Goal: Information Seeking & Learning: Check status

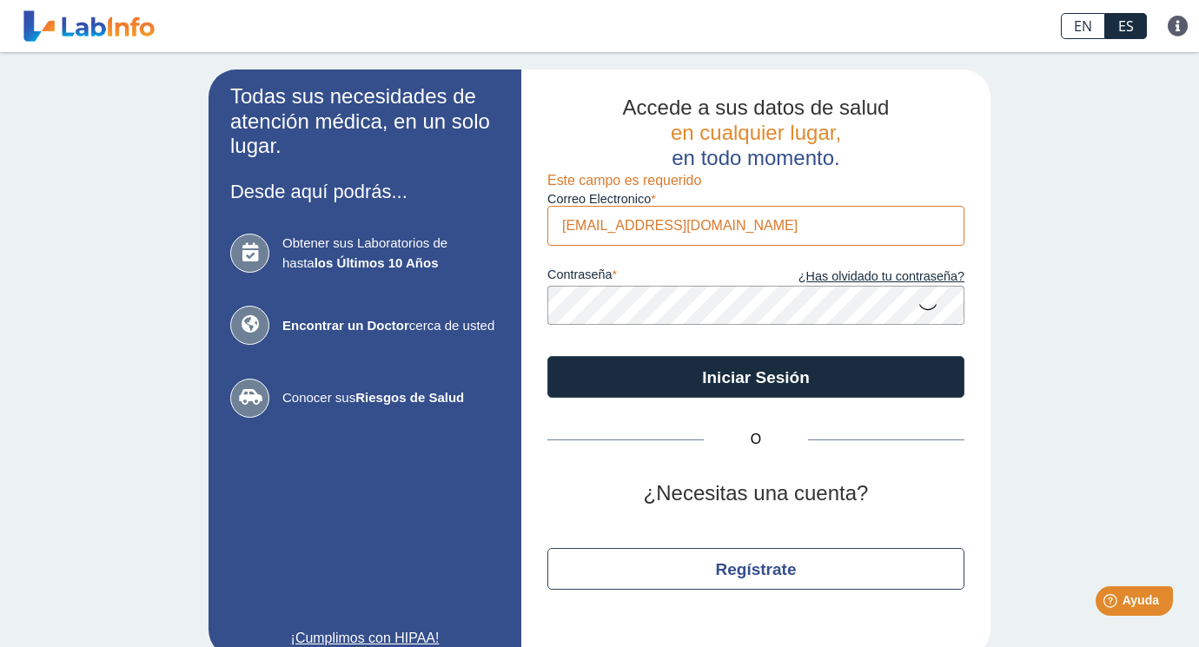
type input "[EMAIL_ADDRESS][DOMAIN_NAME]"
click at [756, 375] on button "Iniciar Sesión" at bounding box center [755, 377] width 417 height 42
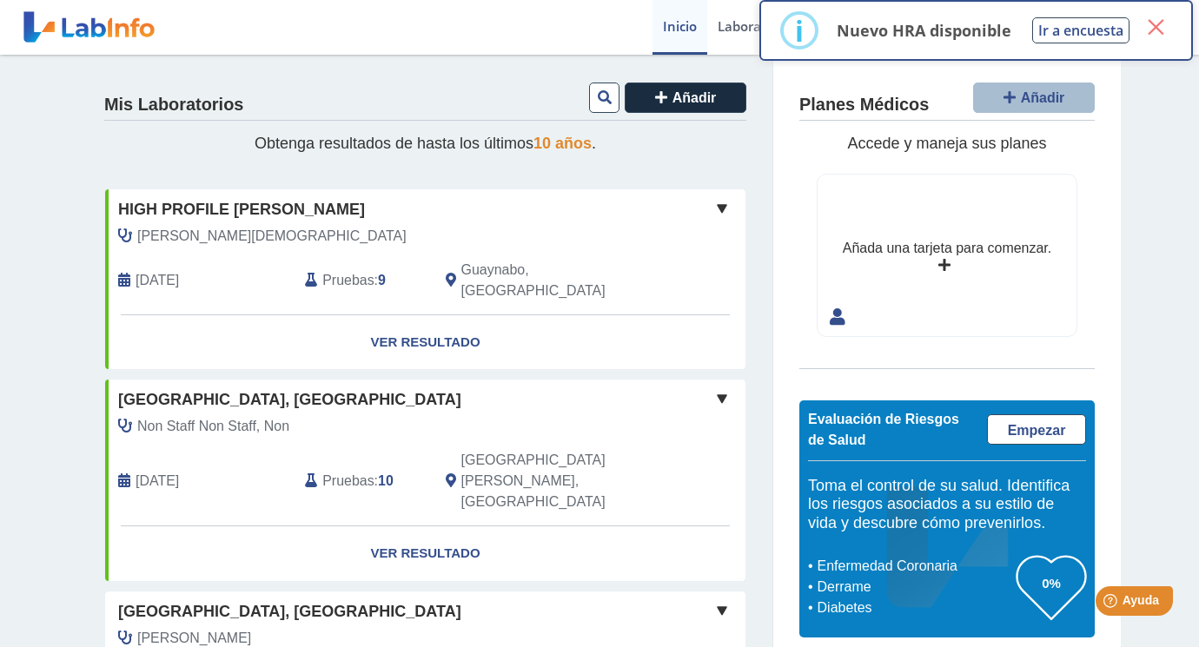
click at [1158, 30] on button "×" at bounding box center [1155, 26] width 31 height 31
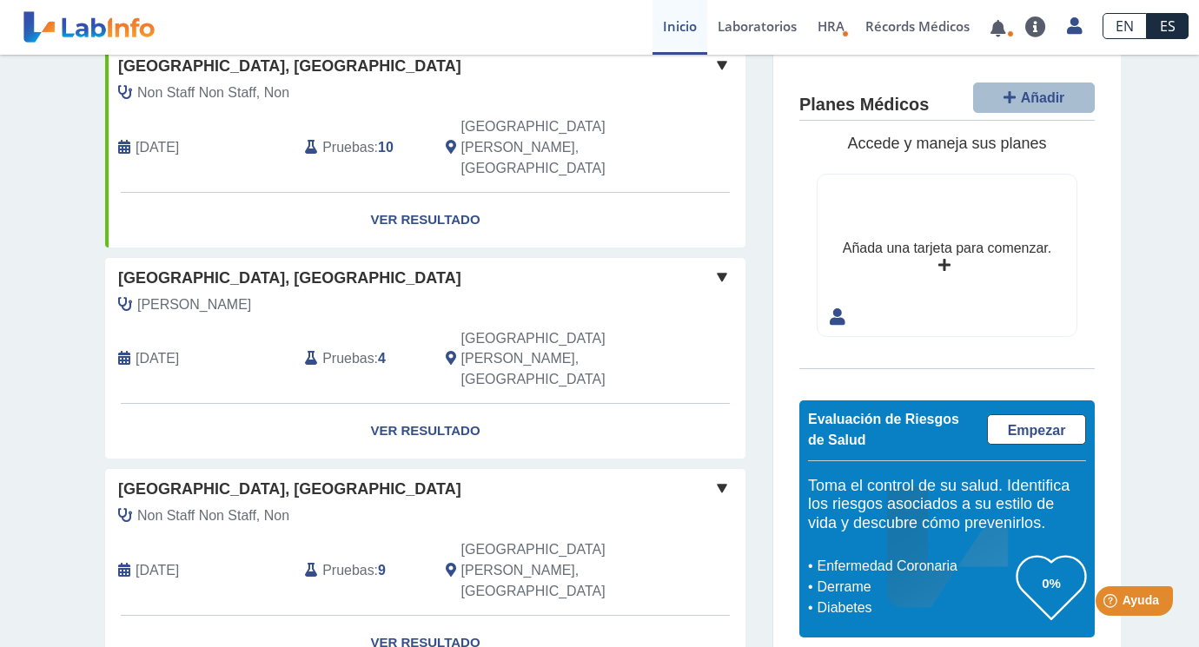
scroll to position [358, 0]
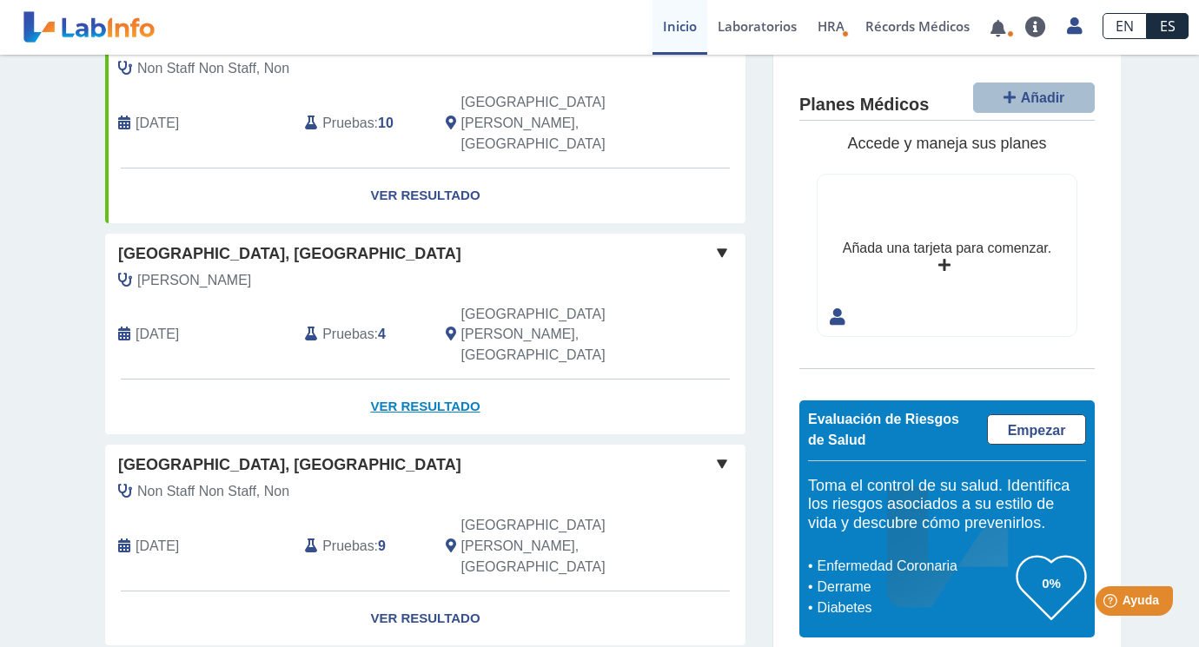
click at [429, 380] on link "Ver Resultado" at bounding box center [425, 407] width 640 height 55
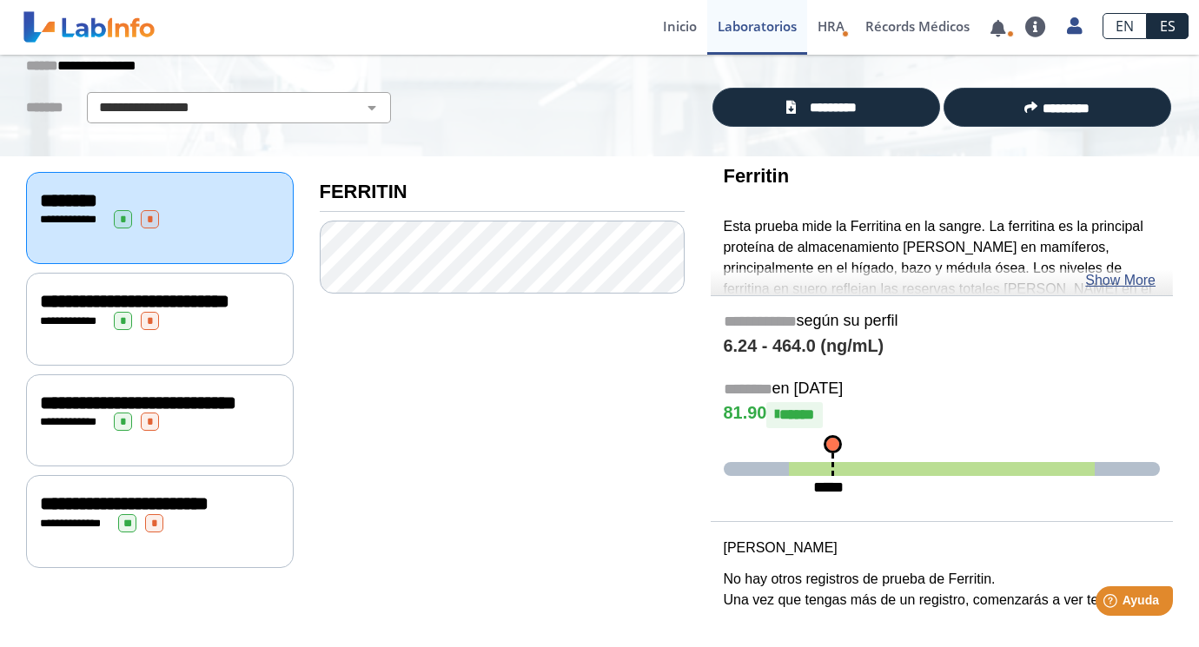
scroll to position [100, 0]
click at [182, 361] on div "**********" at bounding box center [160, 319] width 268 height 93
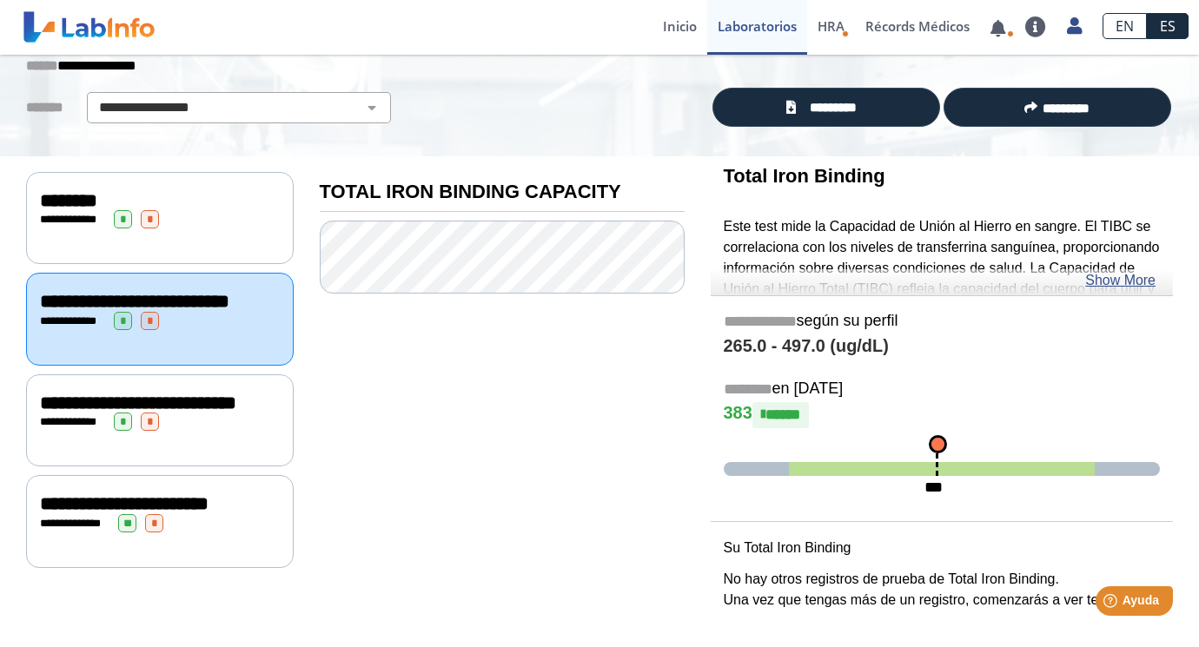
click at [184, 413] on span "**********" at bounding box center [138, 403] width 196 height 19
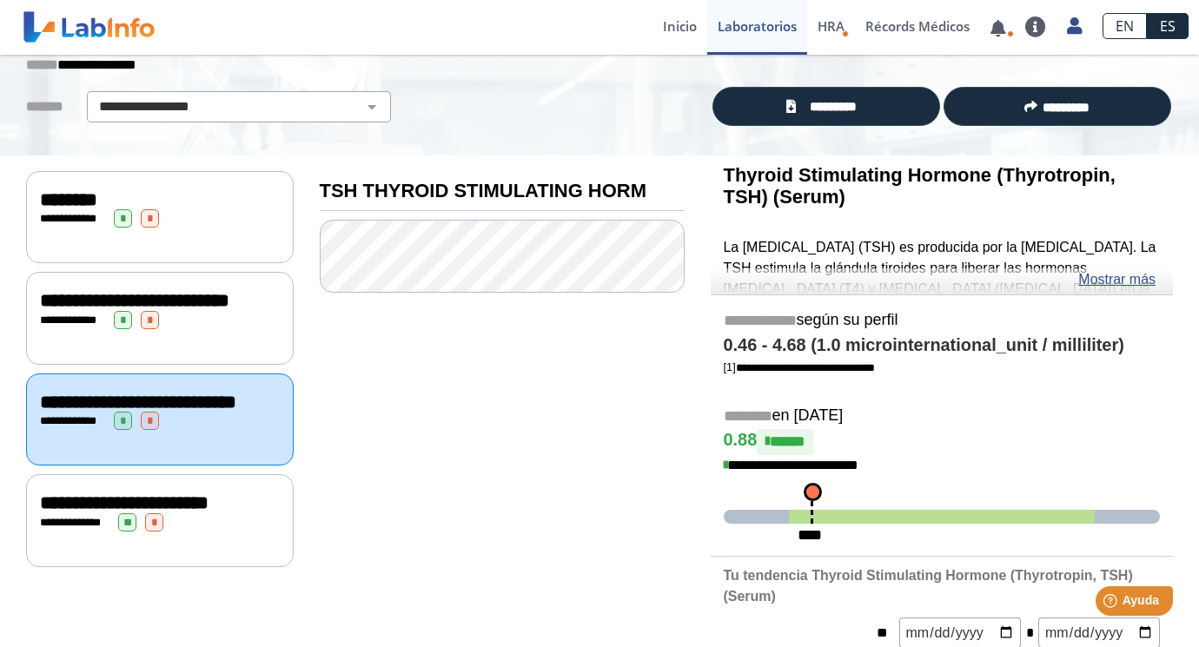
click at [237, 198] on div "********" at bounding box center [160, 199] width 240 height 21
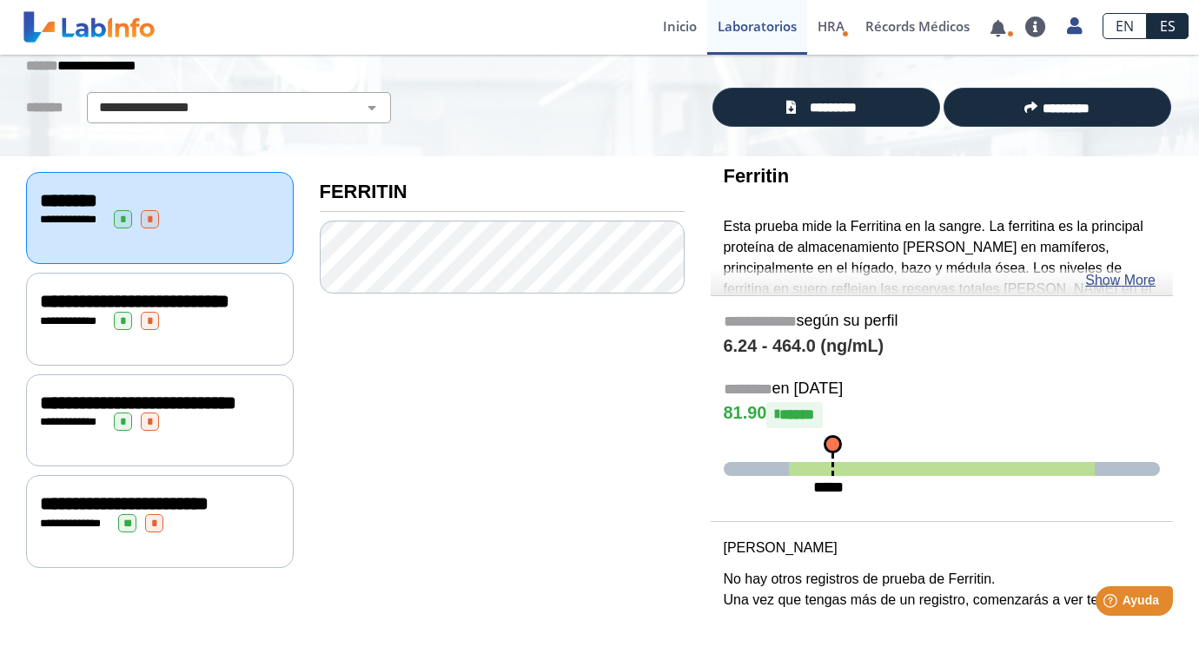
click at [223, 324] on div "**********" at bounding box center [160, 321] width 240 height 18
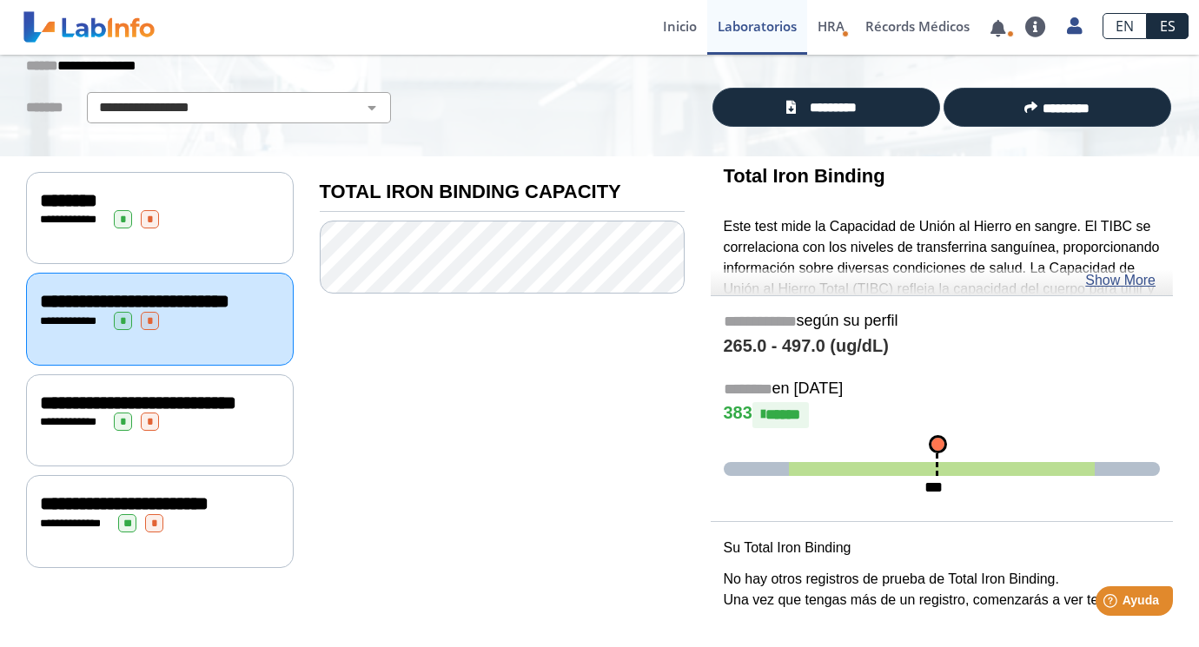
scroll to position [100, 0]
click at [229, 431] on div "**********" at bounding box center [160, 422] width 240 height 18
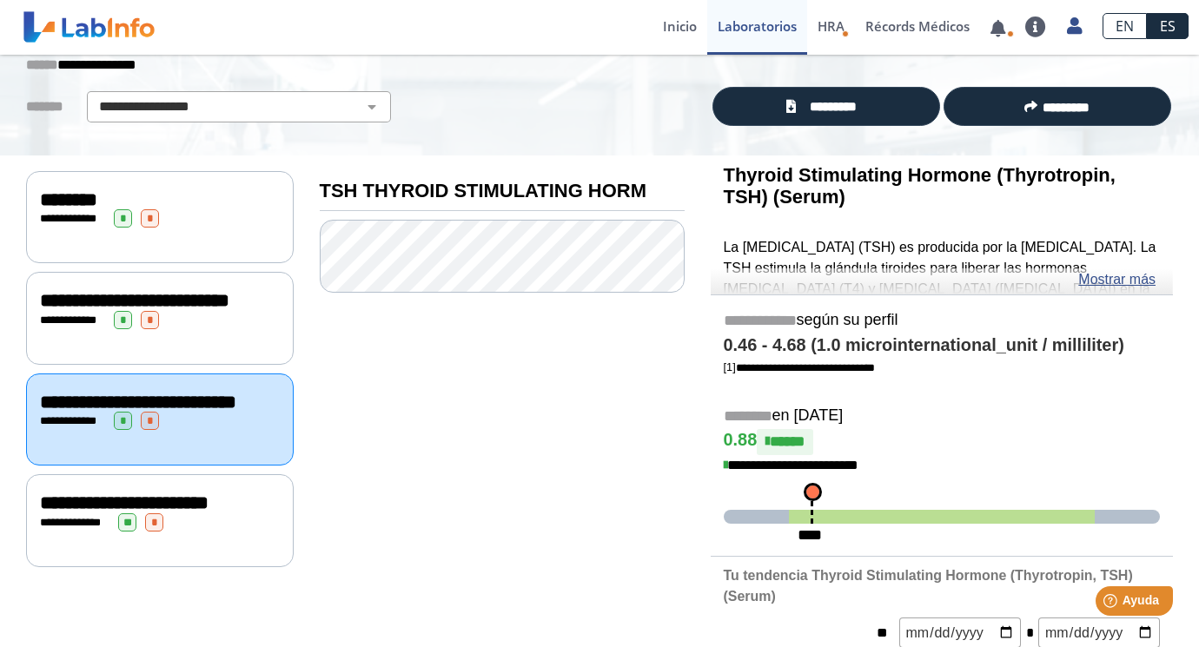
click at [194, 514] on div "**********" at bounding box center [160, 503] width 240 height 21
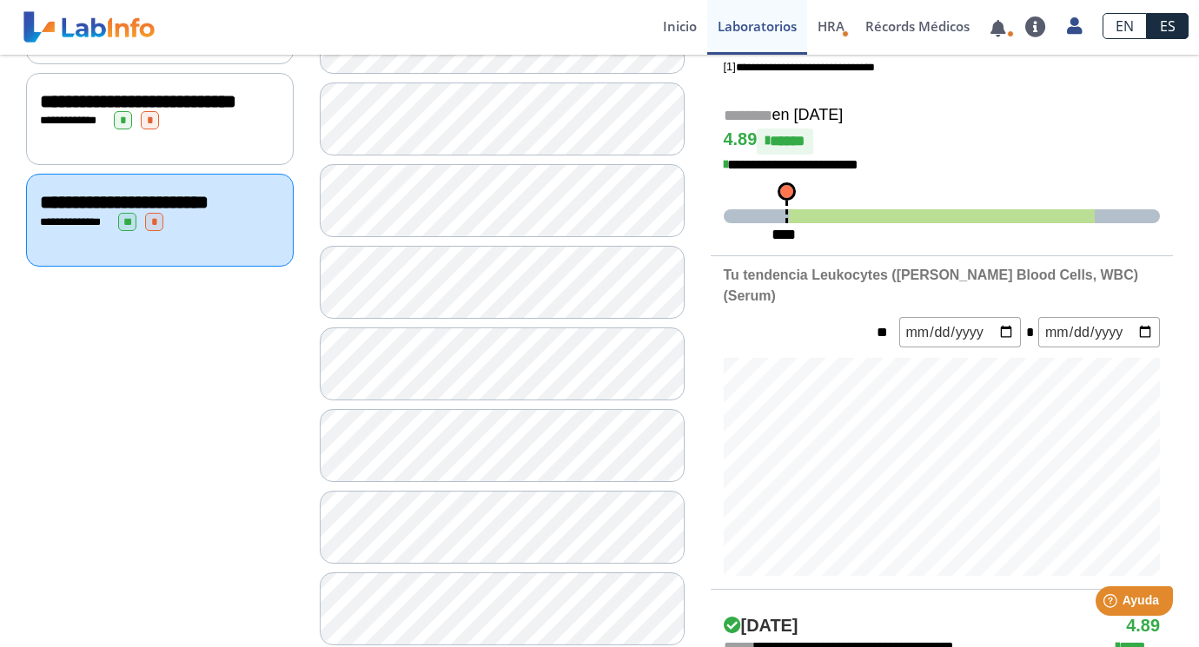
scroll to position [379, 0]
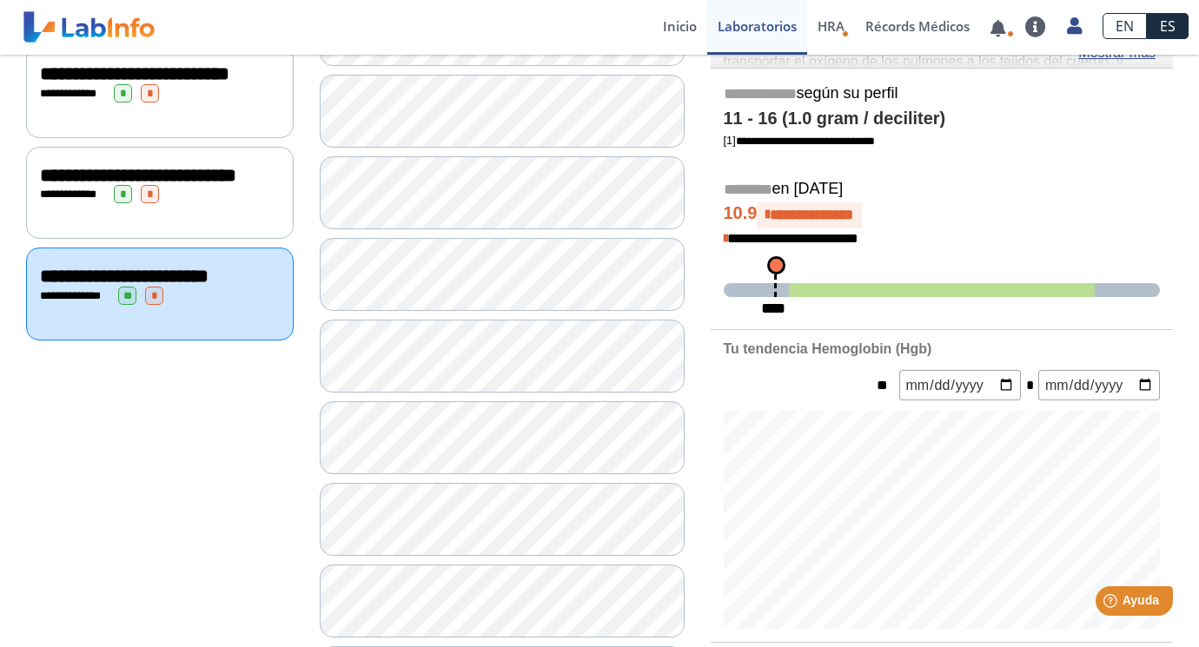
scroll to position [273, 0]
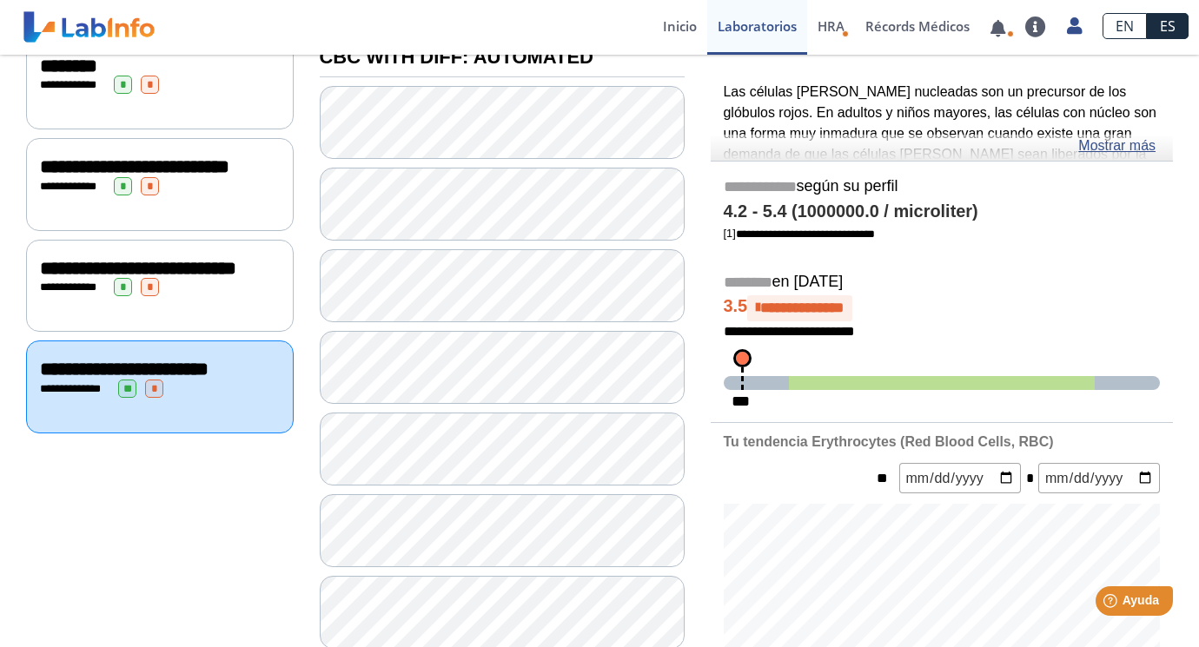
scroll to position [215, 0]
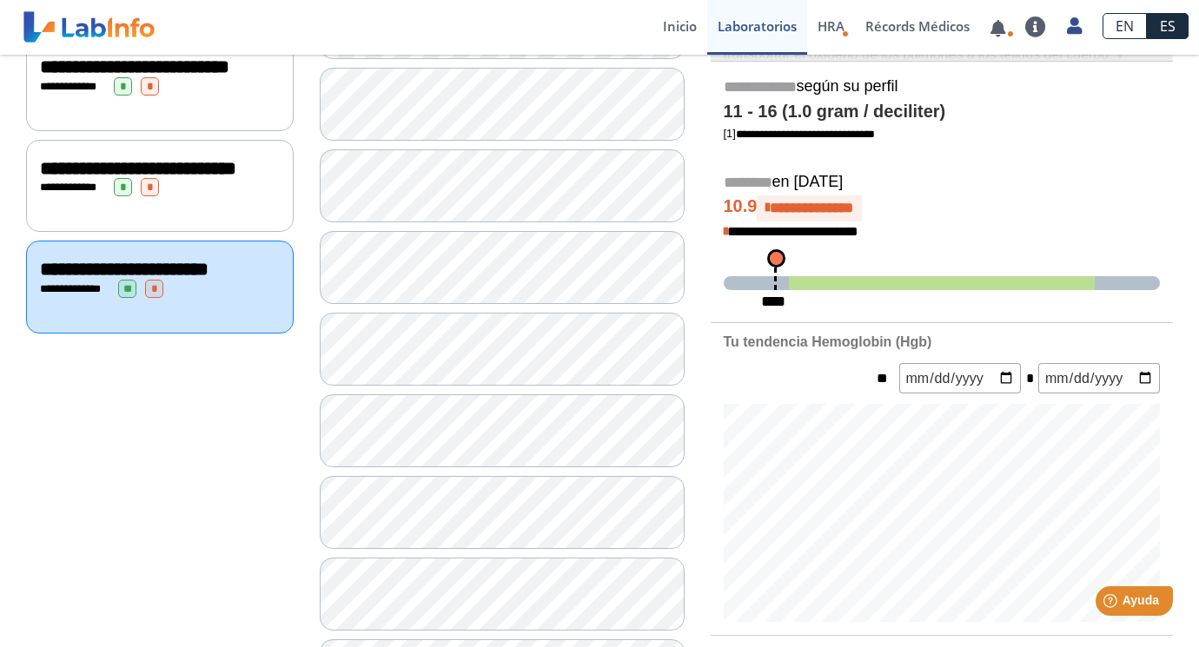
scroll to position [331, 0]
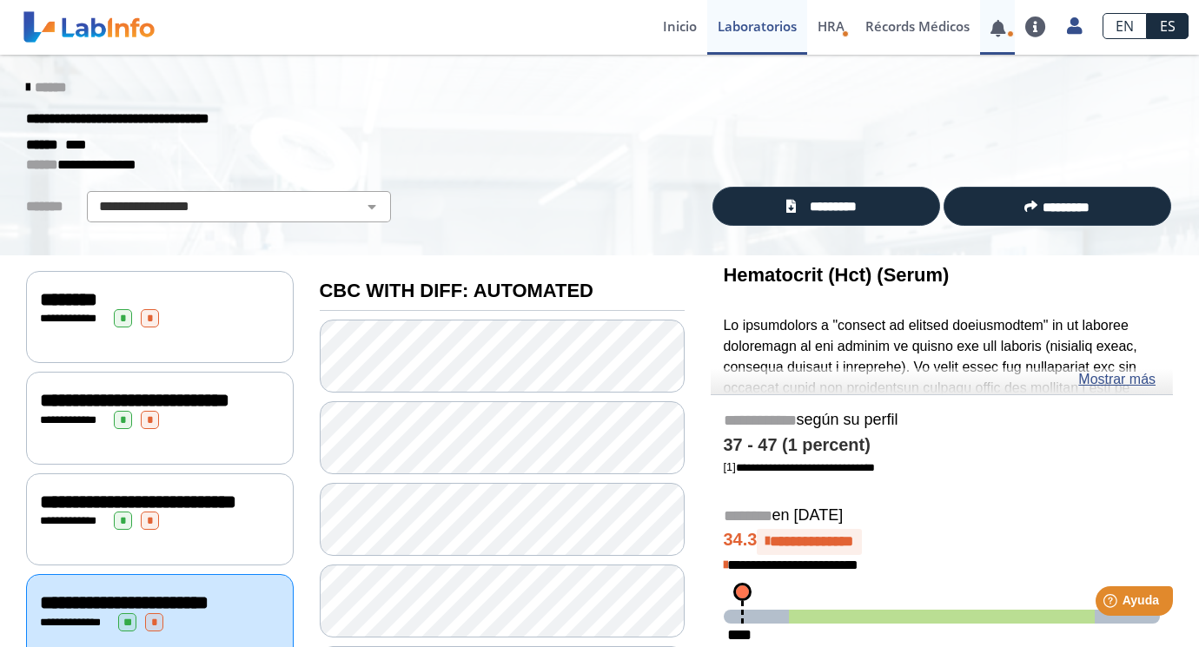
click at [997, 26] on link at bounding box center [998, 28] width 36 height 13
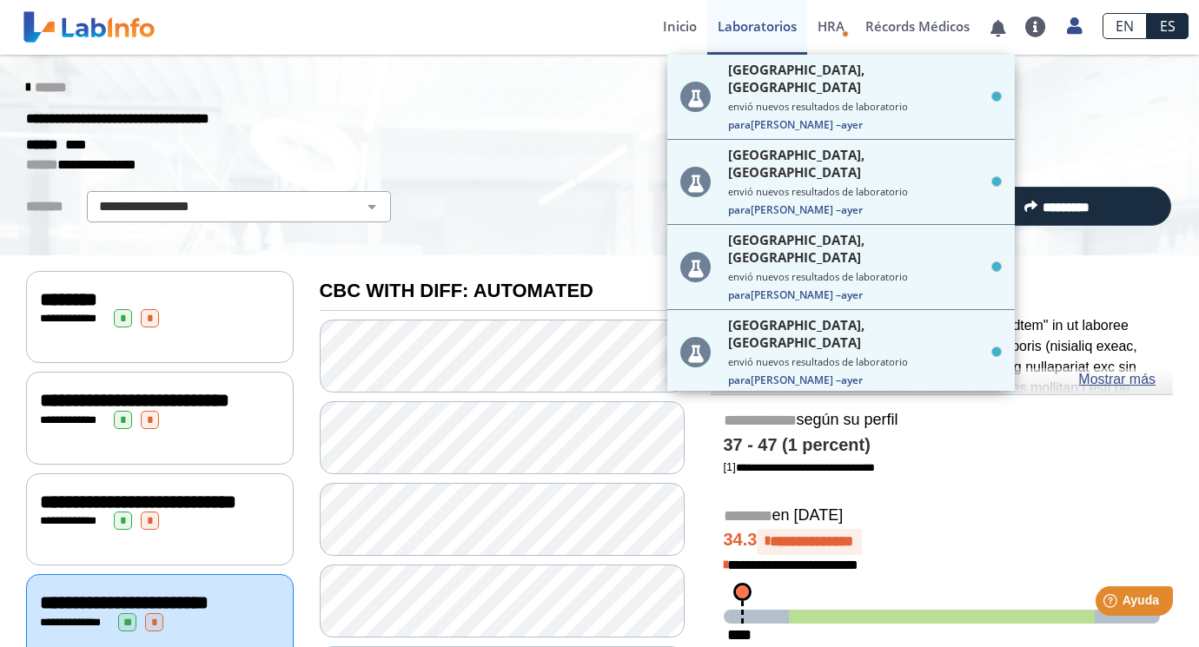
click at [1074, 152] on div "****** ****" at bounding box center [599, 145] width 1173 height 20
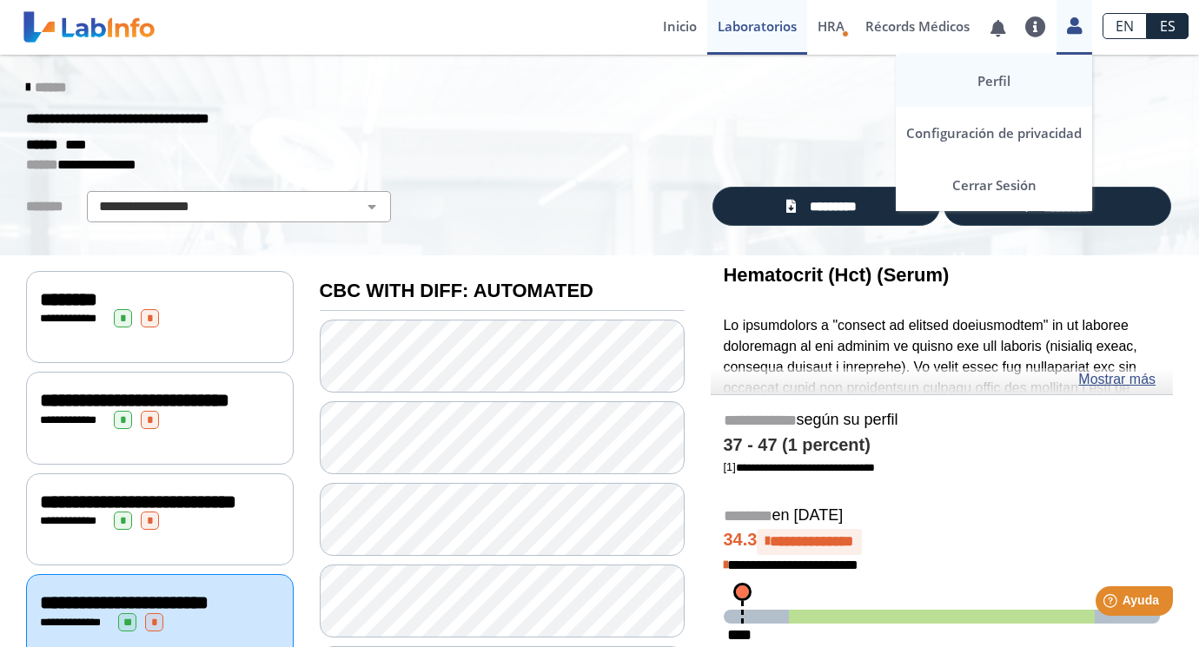
click at [1017, 83] on link "Perfil" at bounding box center [994, 81] width 196 height 52
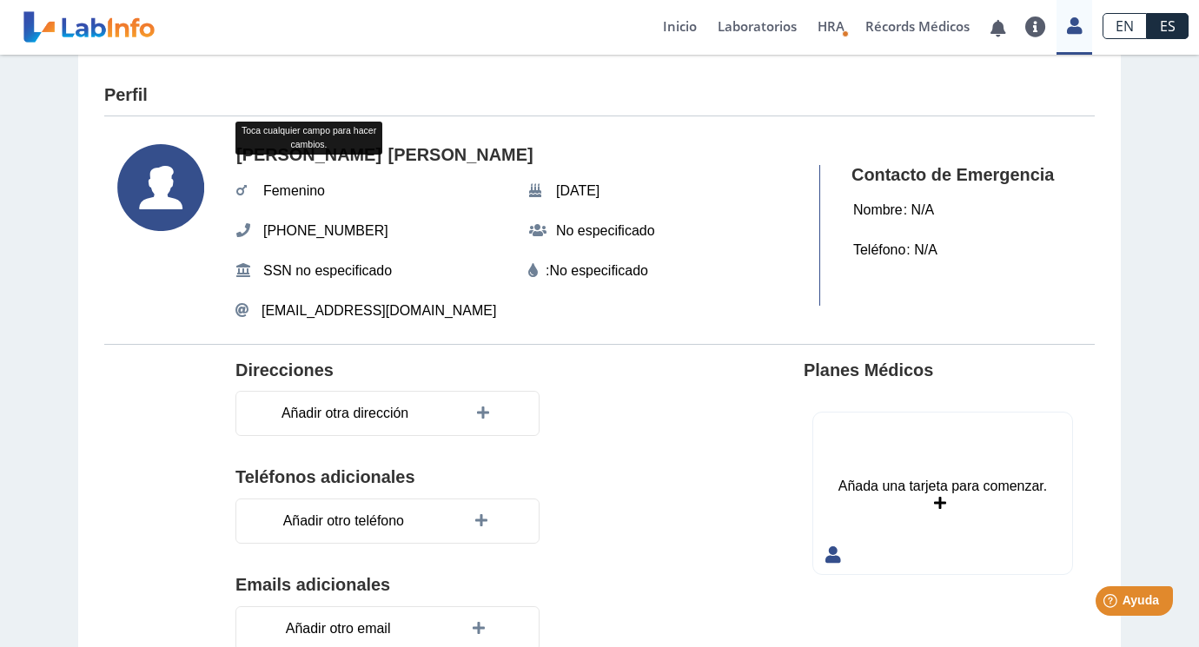
click at [162, 179] on icon at bounding box center [160, 187] width 87 height 87
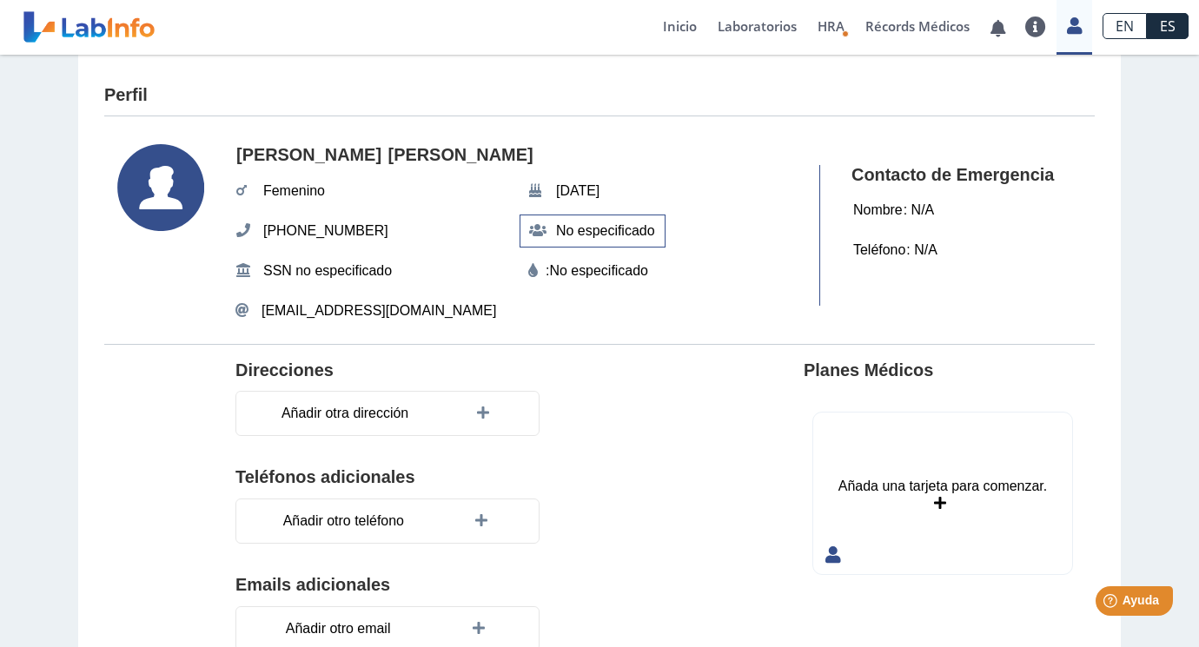
click at [600, 229] on span "No especificado" at bounding box center [605, 230] width 109 height 31
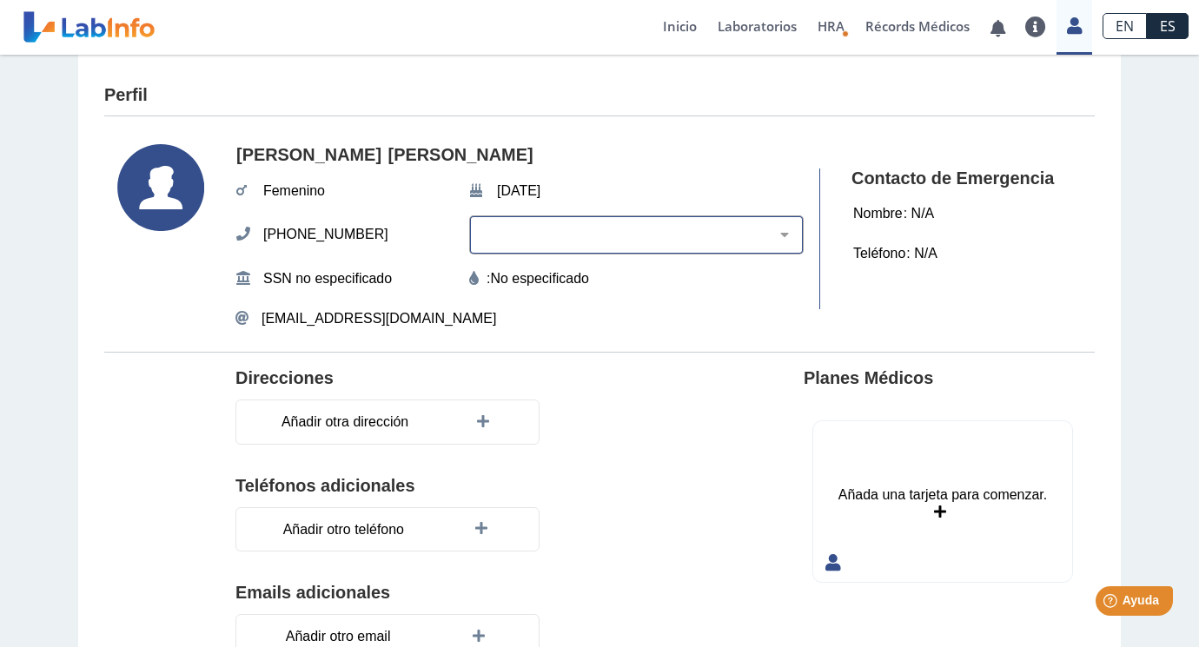
select select "2"
click at [589, 282] on editable "No especificado" at bounding box center [539, 279] width 99 height 21
select select
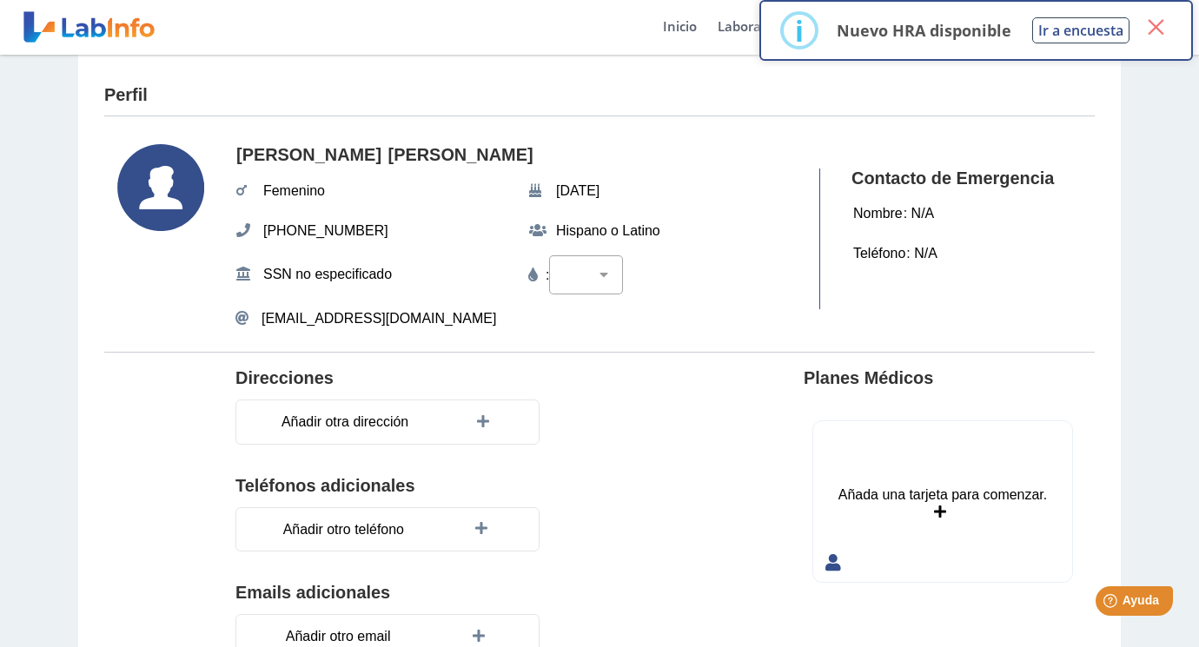
click at [1163, 28] on button "×" at bounding box center [1155, 26] width 31 height 31
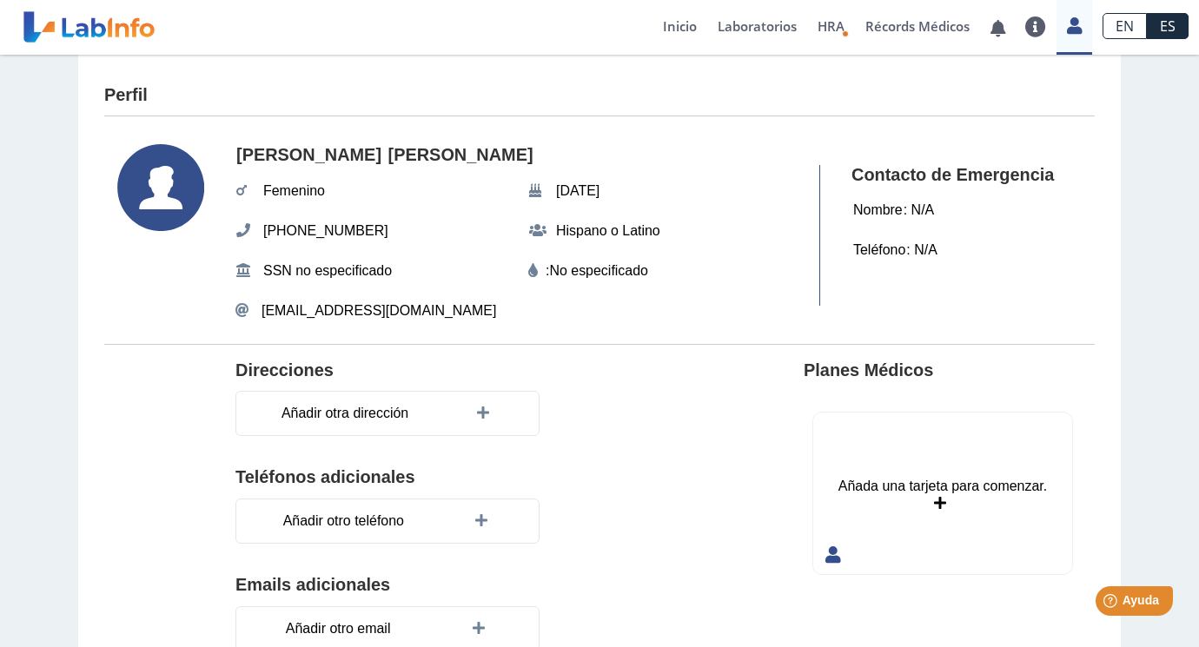
click at [155, 190] on icon at bounding box center [160, 187] width 87 height 87
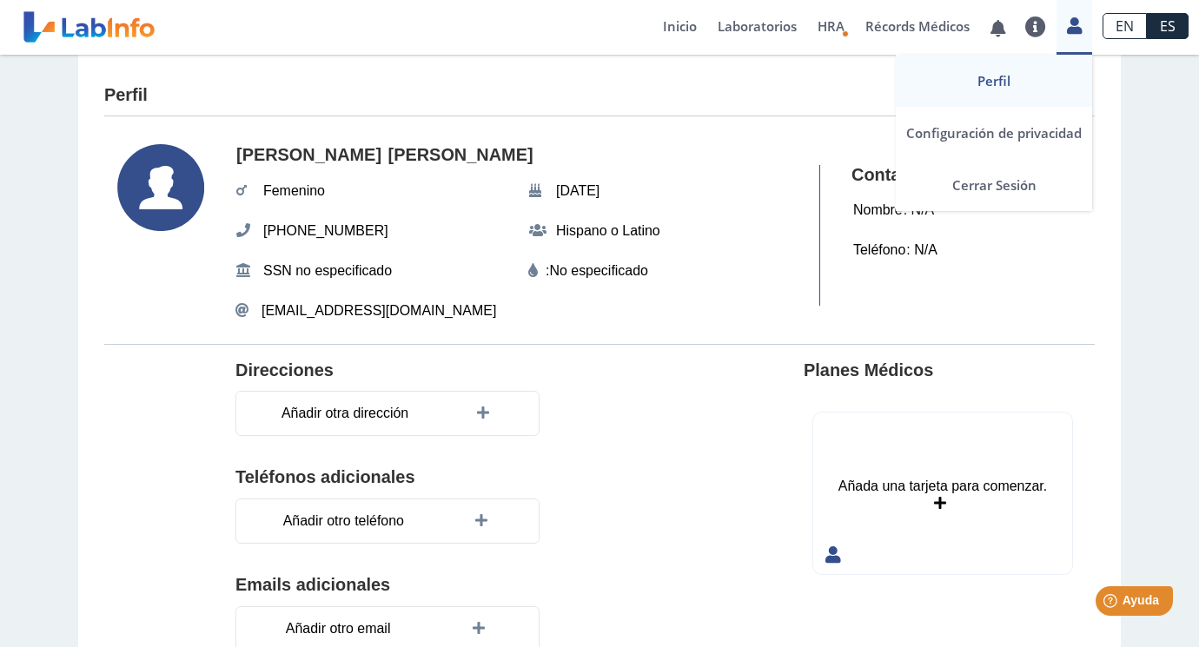
click at [1077, 30] on icon at bounding box center [1074, 25] width 15 height 13
click at [1071, 32] on icon at bounding box center [1074, 25] width 15 height 13
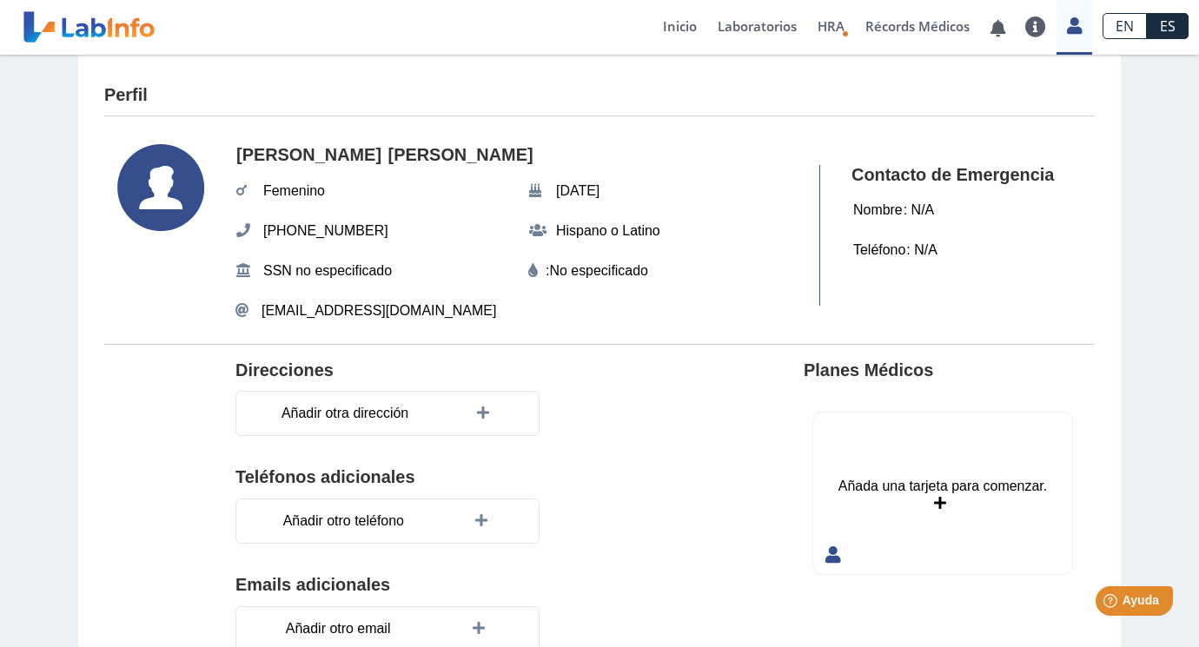
click at [1037, 284] on div "Contacto de Emergencia Nombre : N/A Teléfono : N/A" at bounding box center [942, 235] width 247 height 141
click at [834, 33] on span "HRA" at bounding box center [831, 25] width 27 height 17
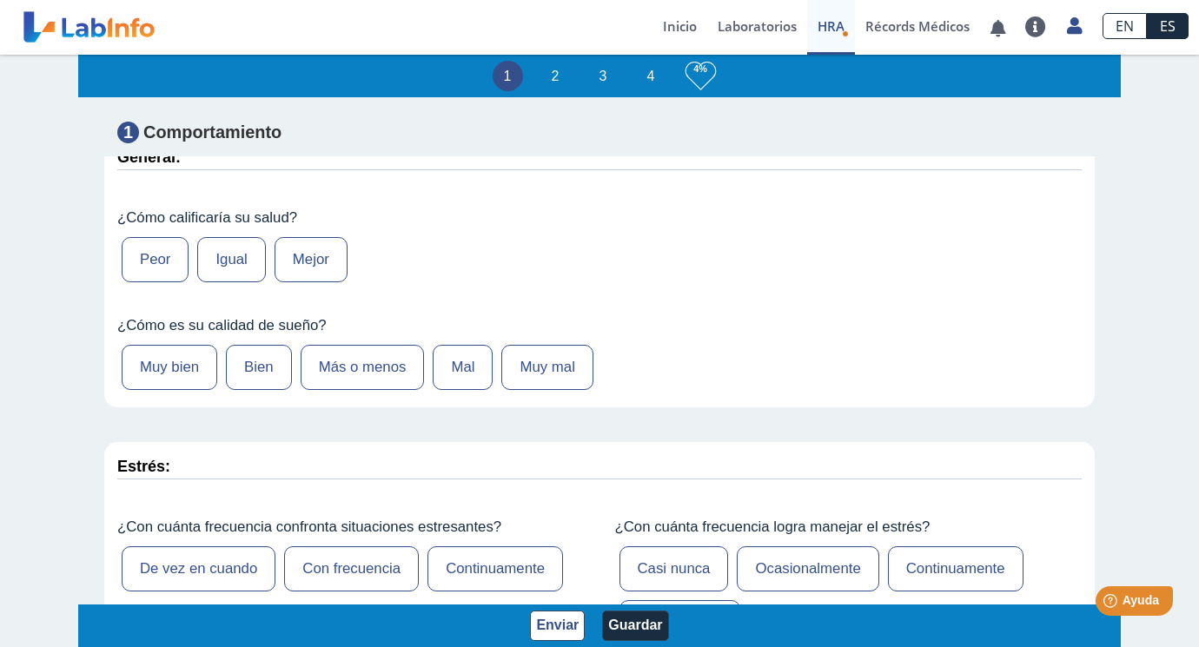
scroll to position [239, 0]
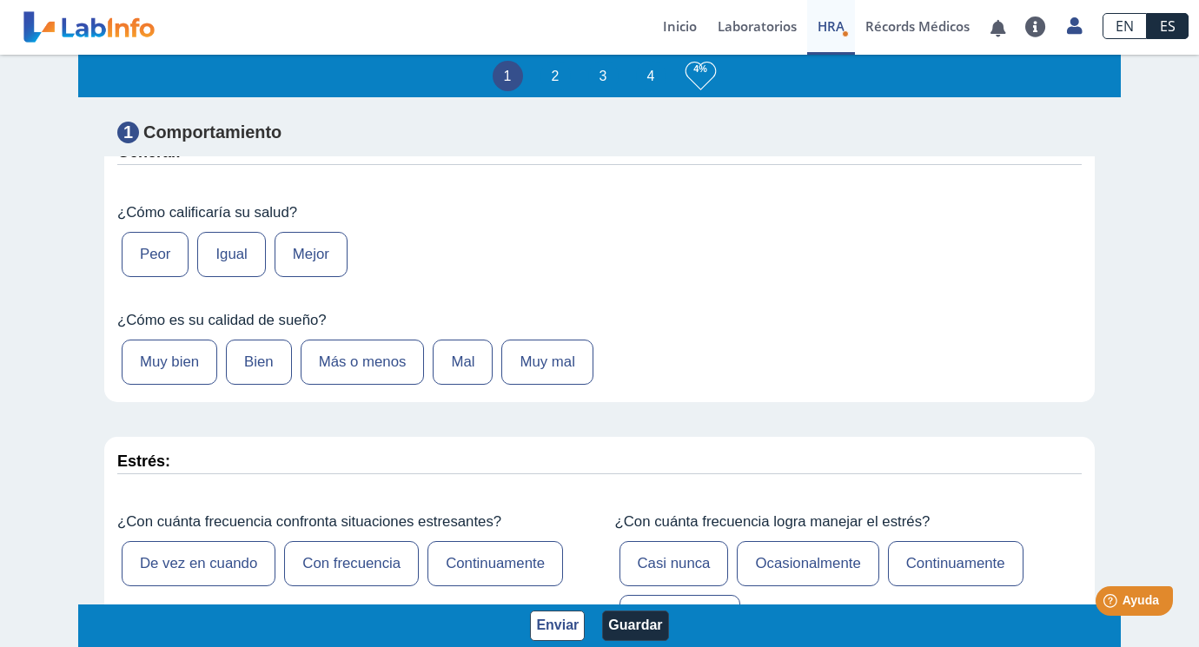
click at [401, 358] on label "Más o menos" at bounding box center [363, 362] width 124 height 45
click at [0, 0] on input "Más o menos" at bounding box center [0, 0] width 0 height 0
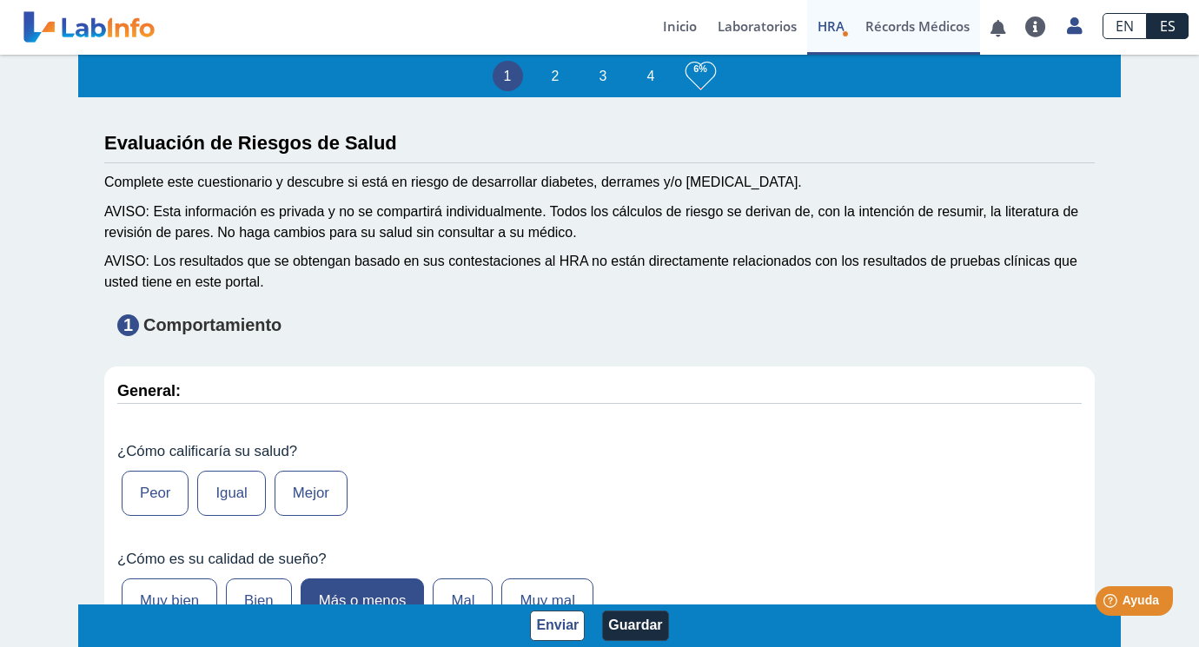
scroll to position [0, 0]
click at [893, 26] on link "Récords Médicos" at bounding box center [917, 27] width 125 height 55
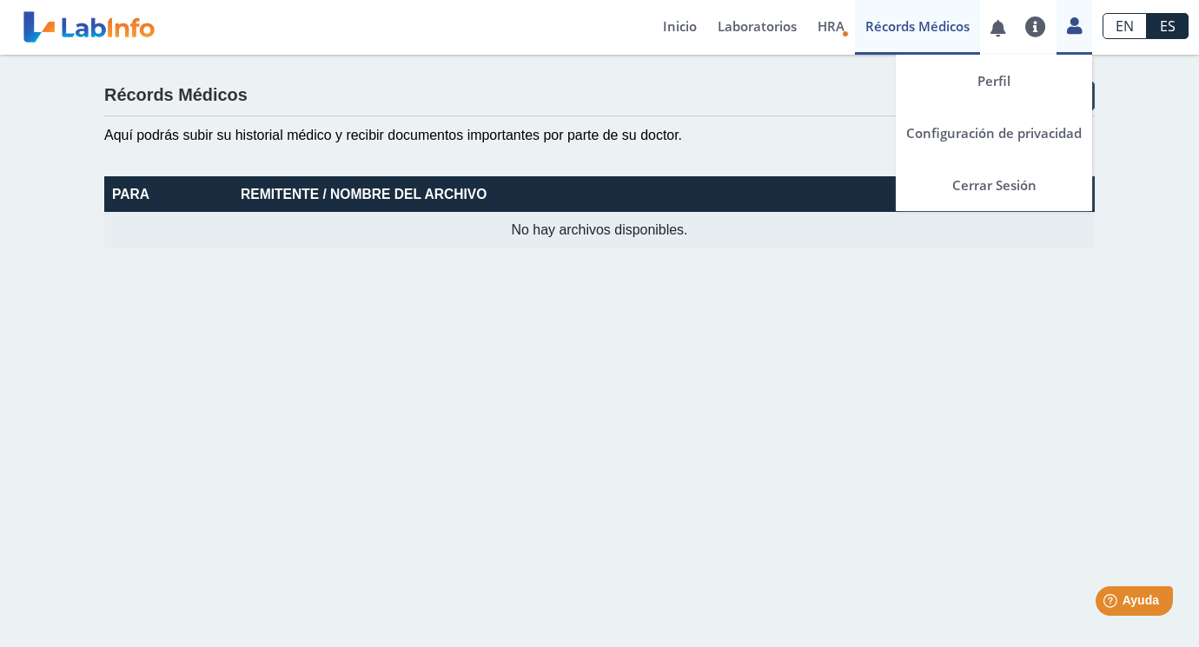
click at [1078, 28] on icon at bounding box center [1074, 25] width 15 height 13
click at [1070, 27] on icon at bounding box center [1074, 25] width 15 height 13
click at [1018, 90] on link "Perfil" at bounding box center [994, 81] width 196 height 52
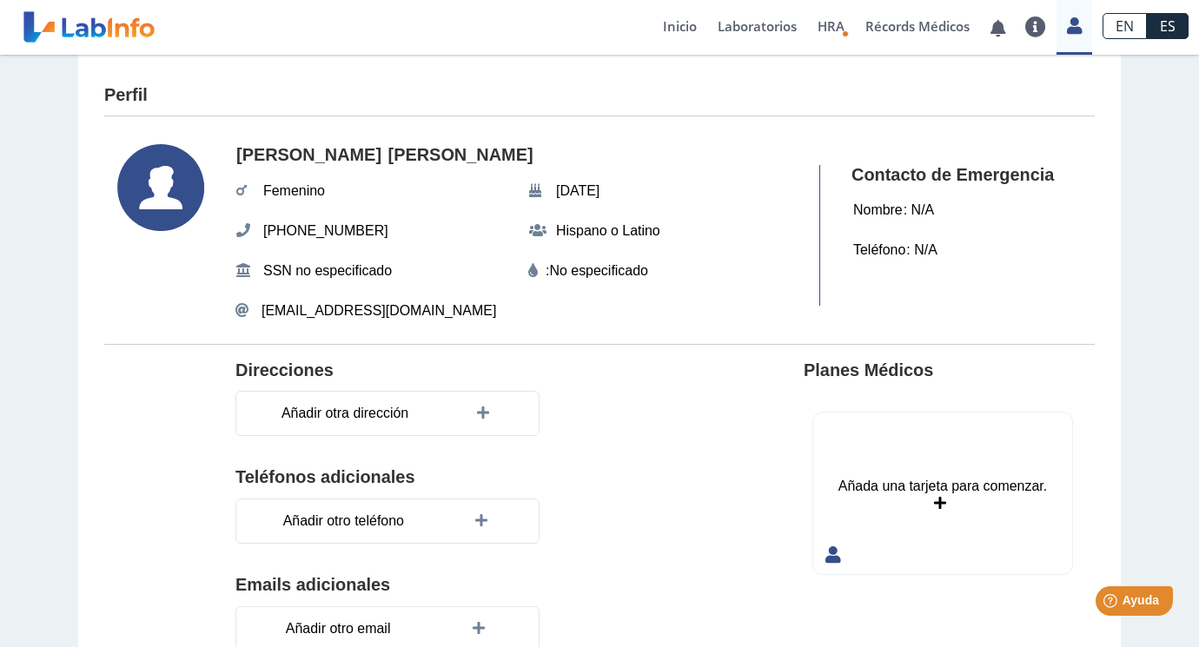
click at [152, 190] on use at bounding box center [160, 187] width 87 height 87
click at [110, 25] on link at bounding box center [88, 26] width 143 height 43
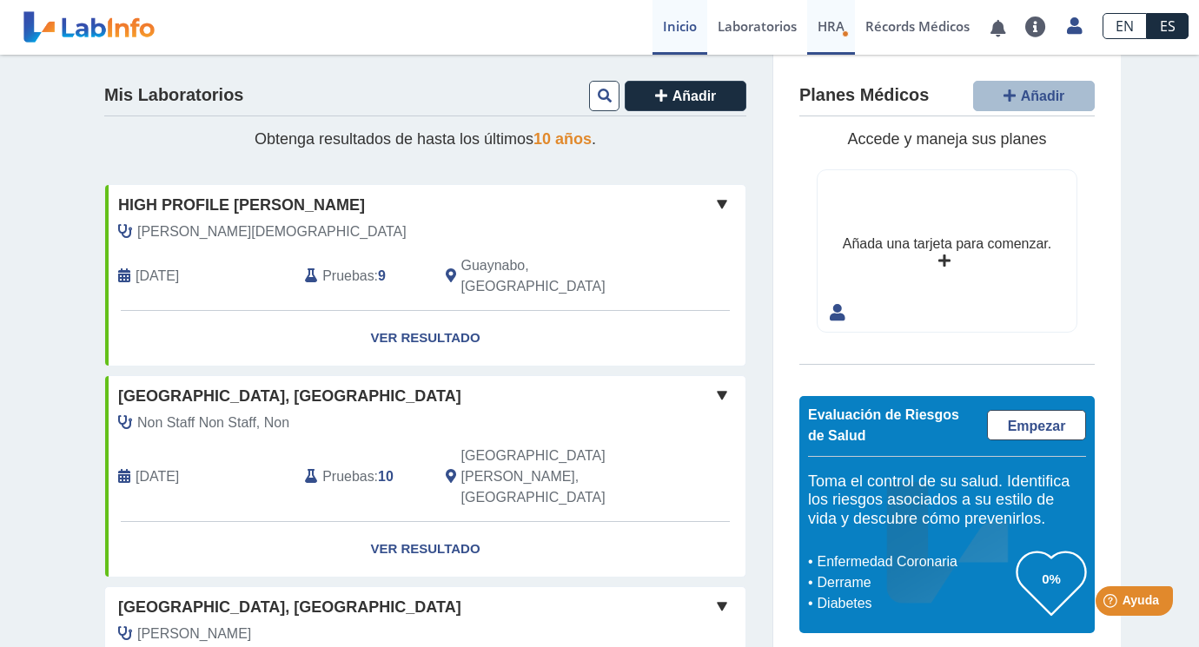
click at [836, 30] on span "HRA" at bounding box center [831, 25] width 27 height 17
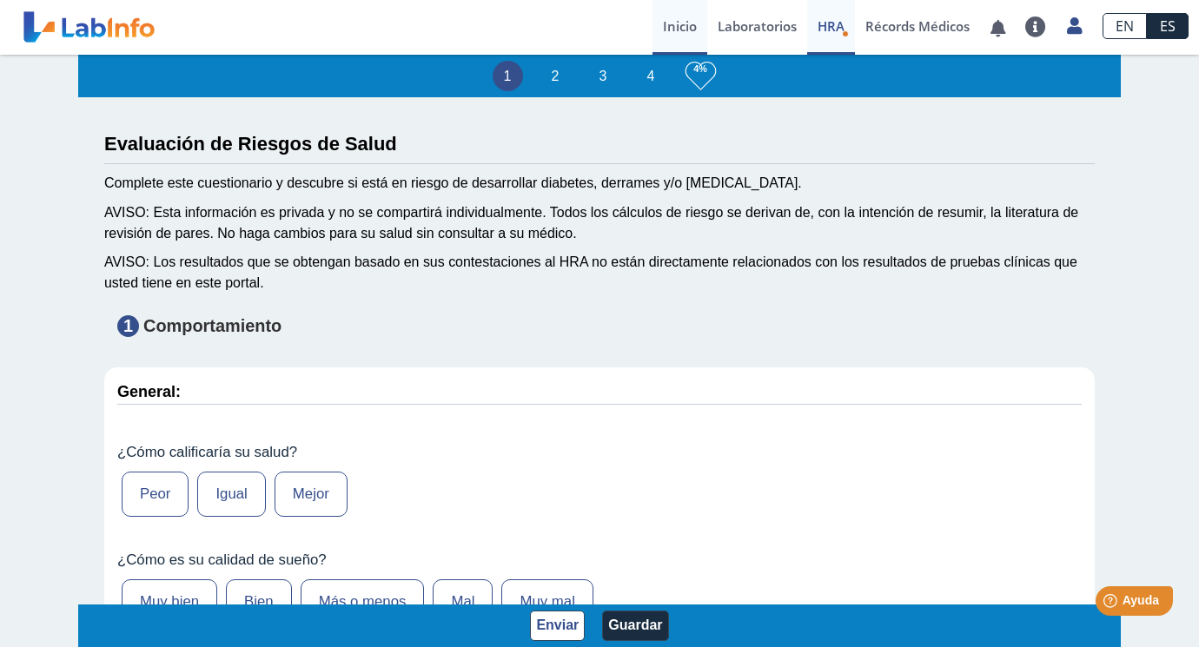
click at [673, 32] on link "Inicio" at bounding box center [680, 27] width 55 height 55
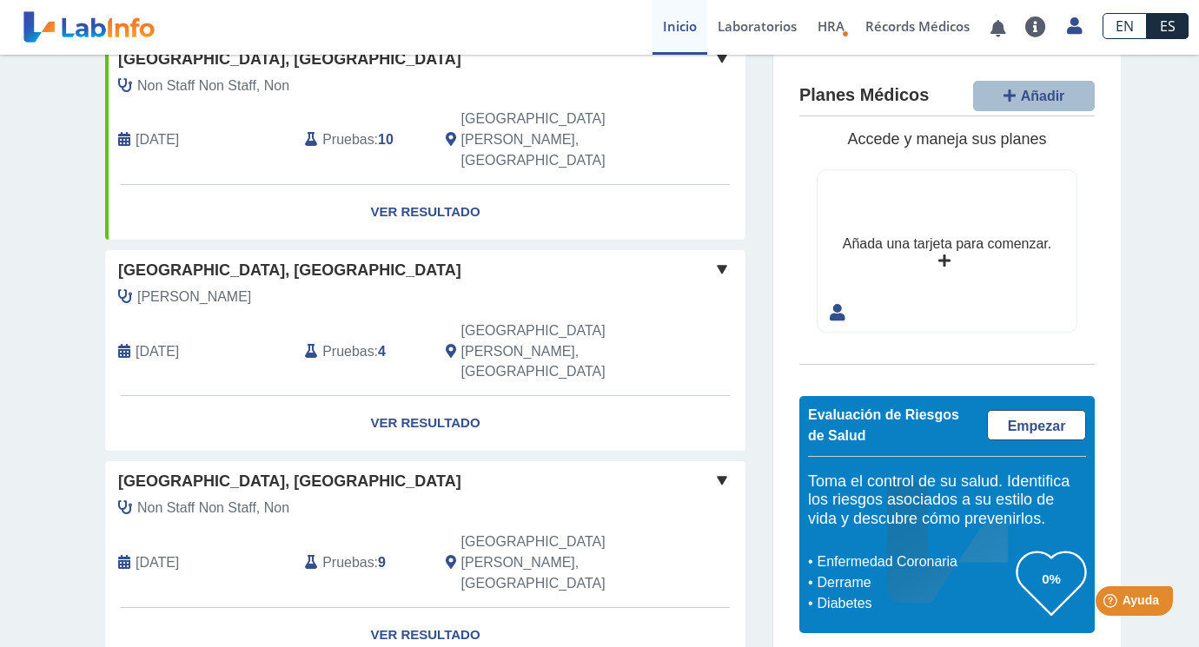
scroll to position [335, 0]
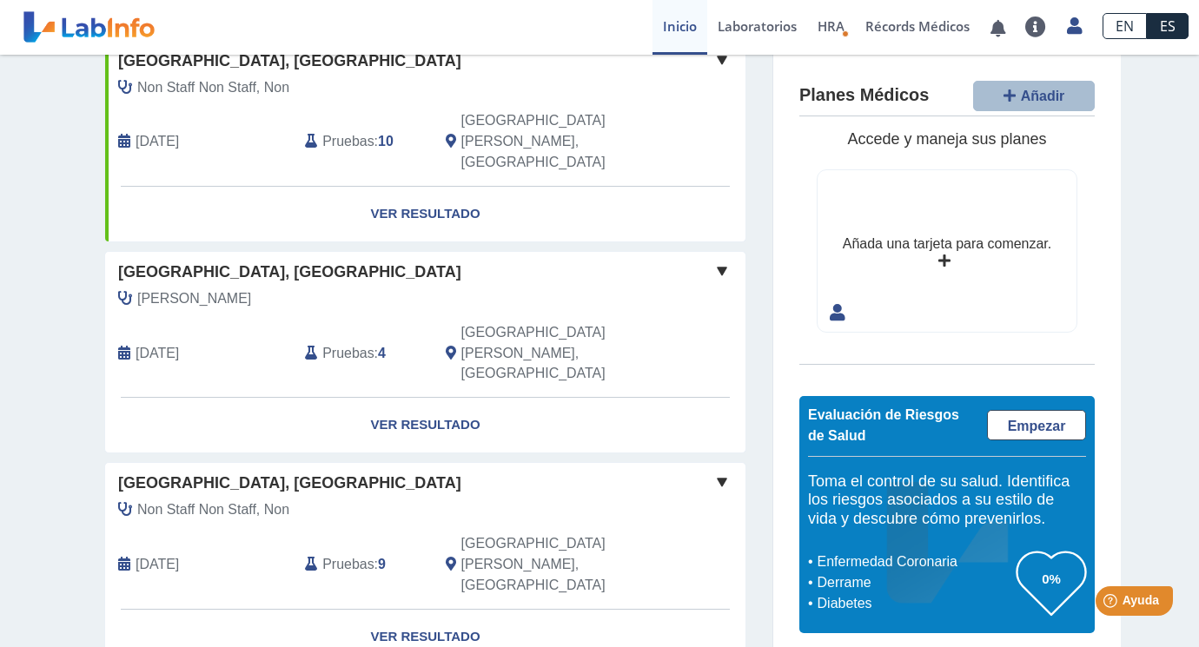
click at [718, 261] on span at bounding box center [722, 271] width 21 height 21
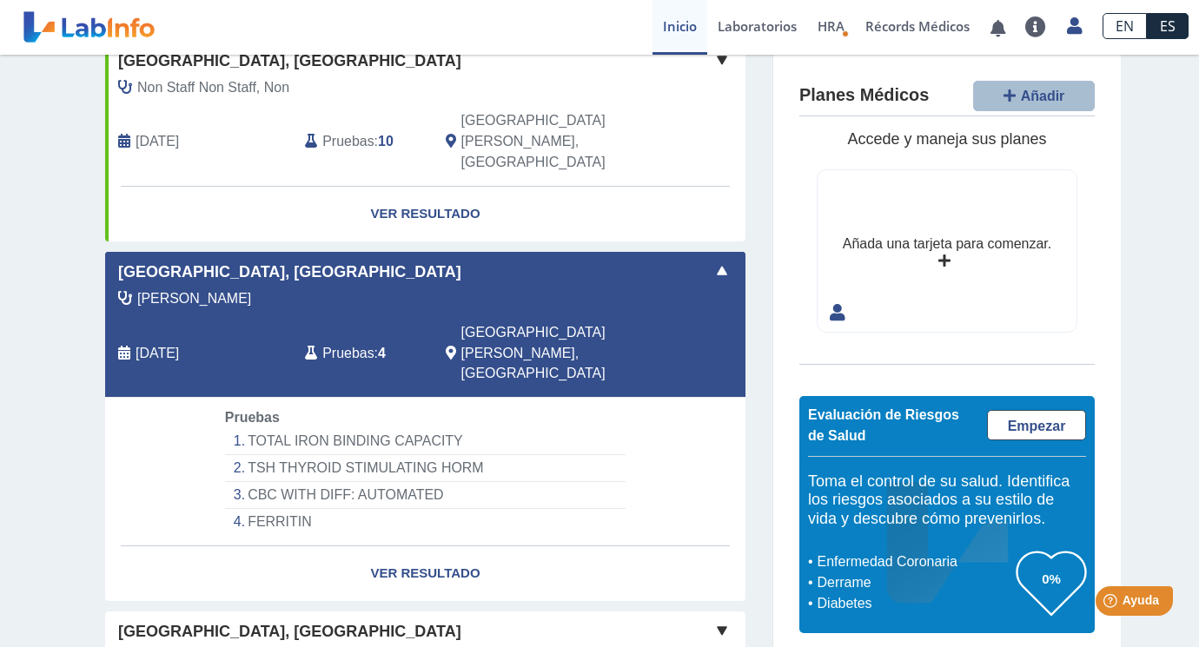
click at [718, 261] on span at bounding box center [722, 271] width 21 height 21
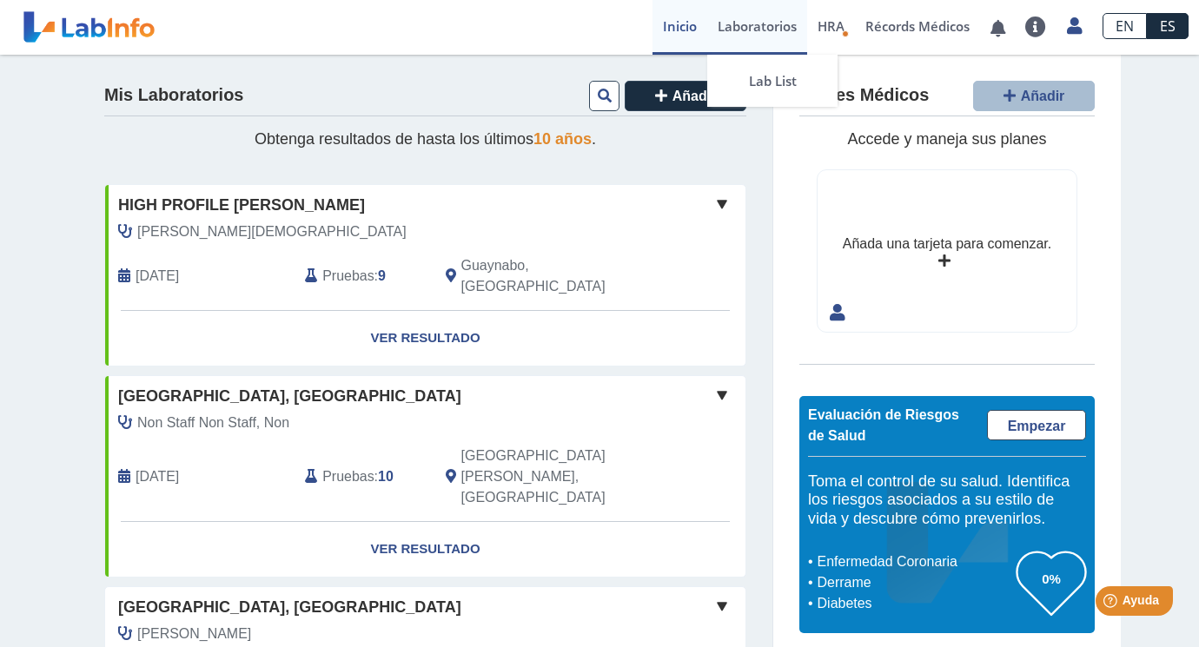
scroll to position [0, 0]
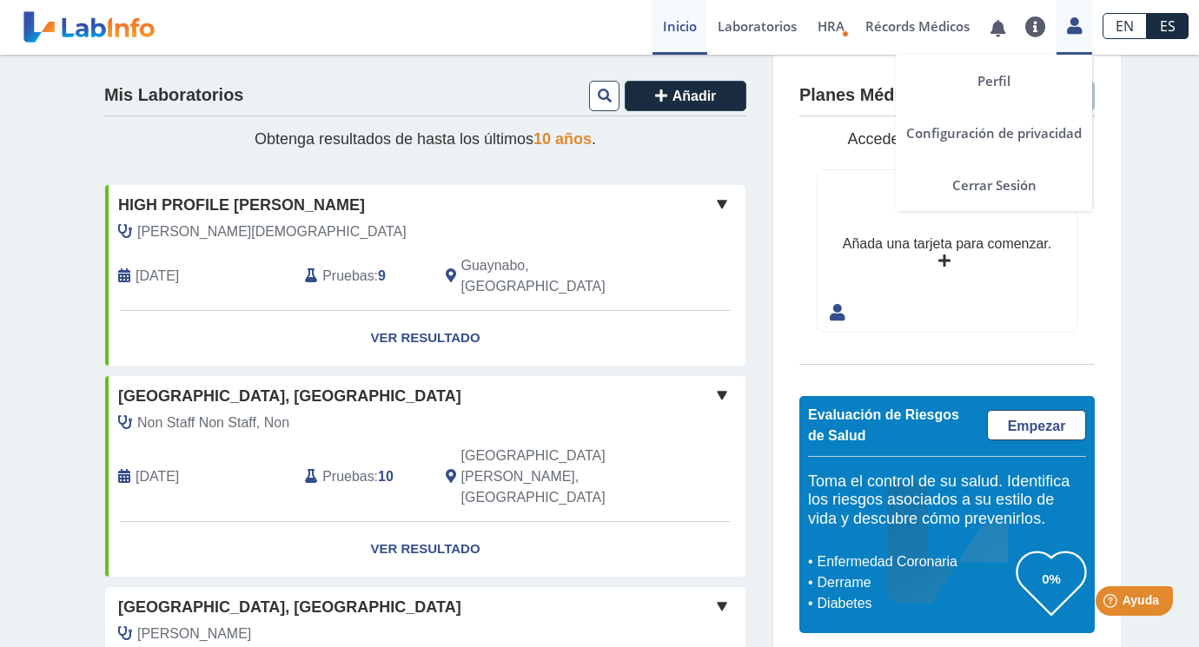
click at [1071, 26] on icon at bounding box center [1074, 25] width 15 height 13
click at [978, 187] on link "Cerrar Sesión" at bounding box center [994, 185] width 196 height 52
